Goal: Information Seeking & Learning: Learn about a topic

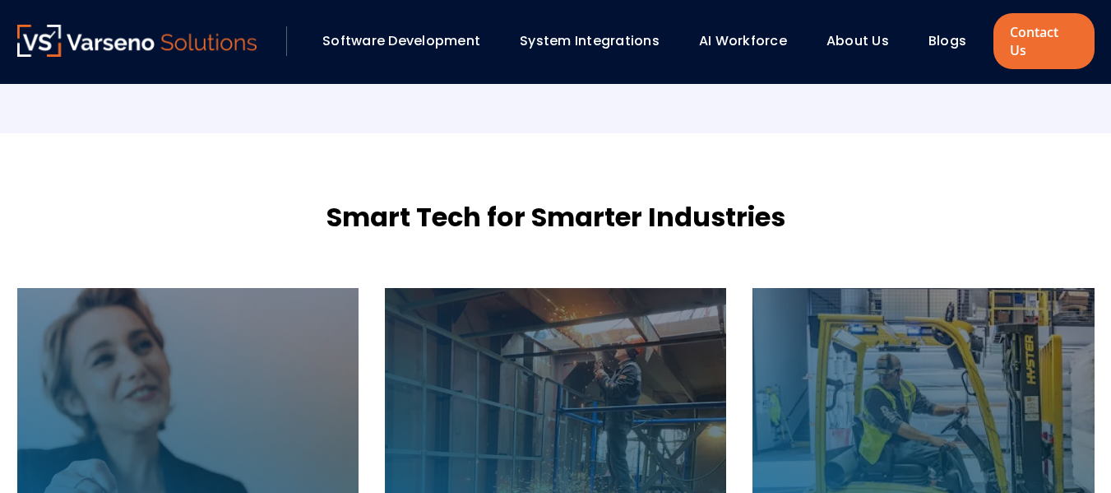
click at [929, 31] on link "Blogs" at bounding box center [947, 40] width 38 height 19
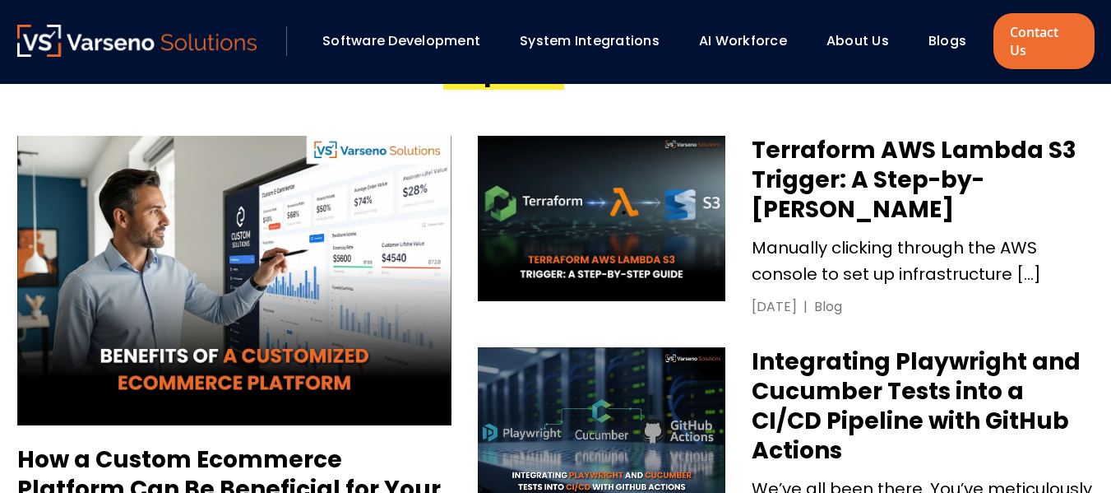
scroll to position [925, 0]
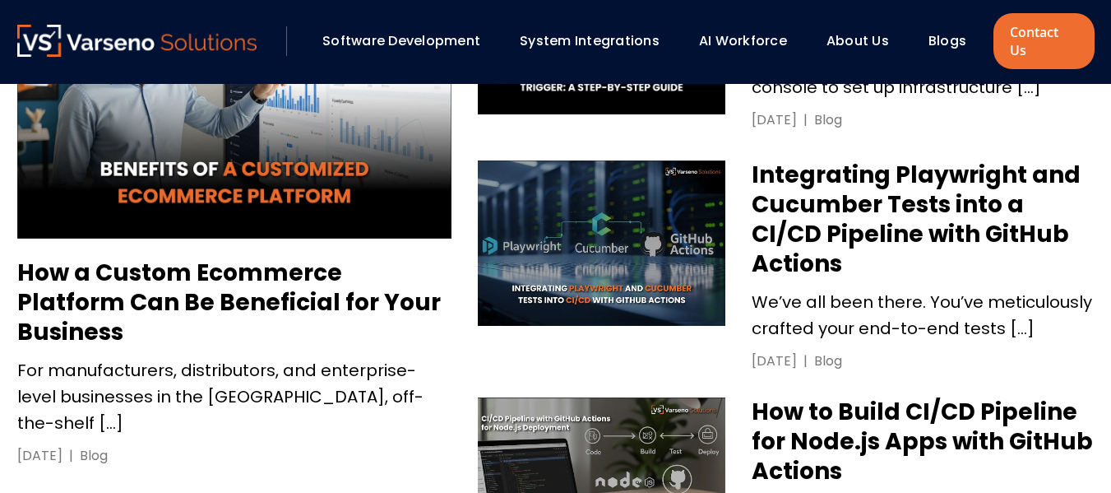
click at [149, 260] on h3 "How a Custom Ecommerce Platform Can Be Beneficial for Your Business" at bounding box center [234, 302] width 434 height 89
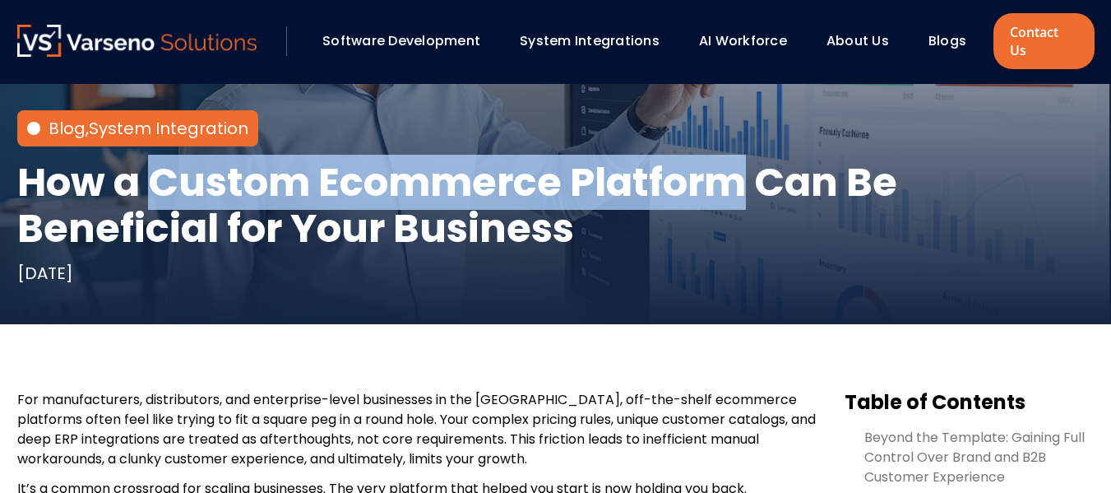
click at [606, 176] on h1 "How a Custom Ecommerce Platform Can Be Beneficial for Your Business" at bounding box center [555, 206] width 1077 height 92
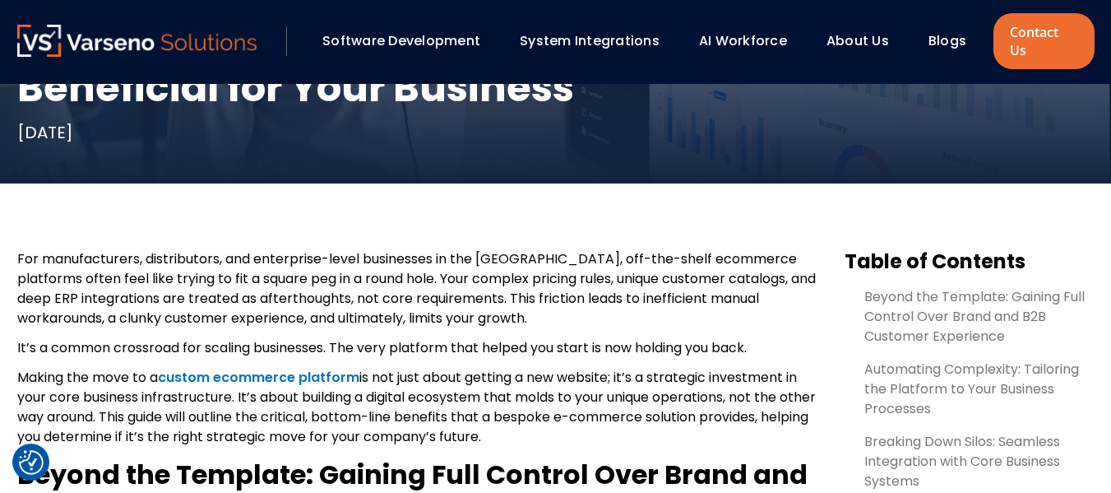
scroll to position [434, 0]
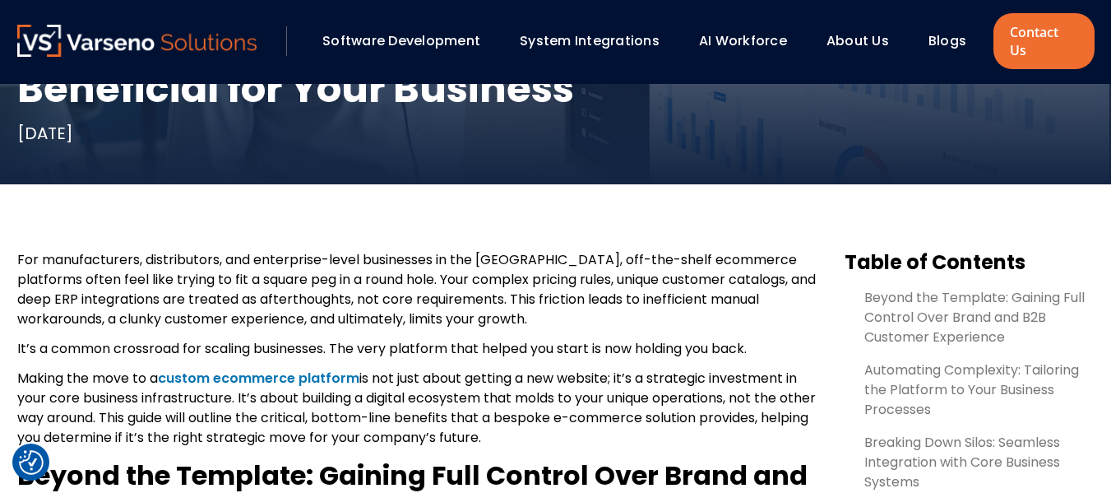
click at [773, 250] on p "For manufacturers, distributors, and enterprise-level businesses in the US, off…" at bounding box center [417, 289] width 801 height 79
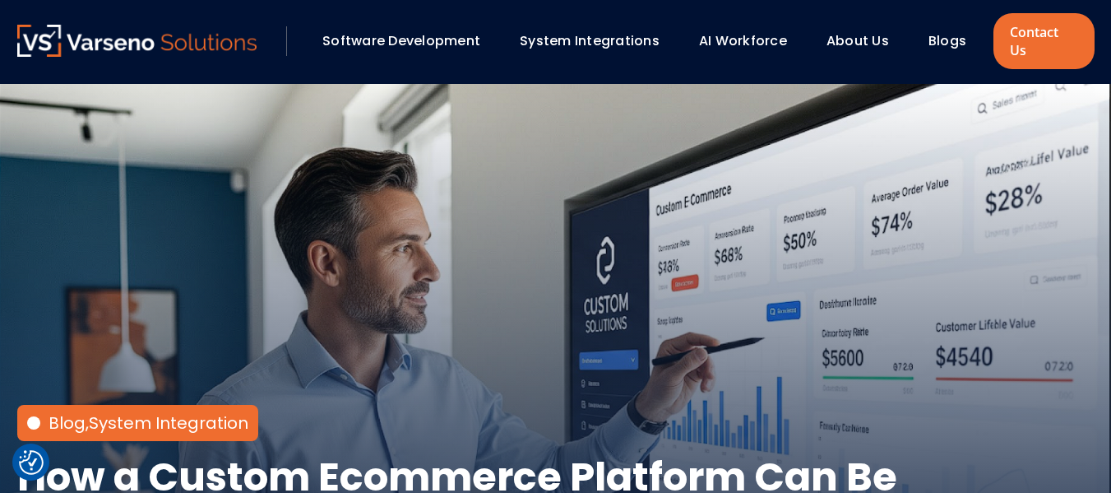
click at [123, 120] on div "Blog , System Integration How a Custom Ecommerce Platform Can Be Beneficial for…" at bounding box center [556, 351] width 1110 height 534
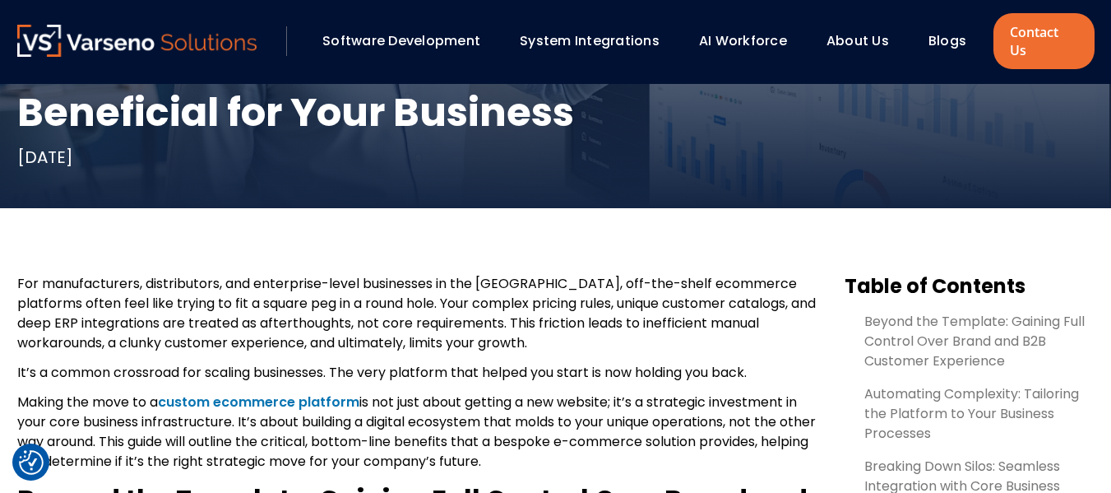
scroll to position [633, 0]
